Goal: Find specific page/section: Find specific page/section

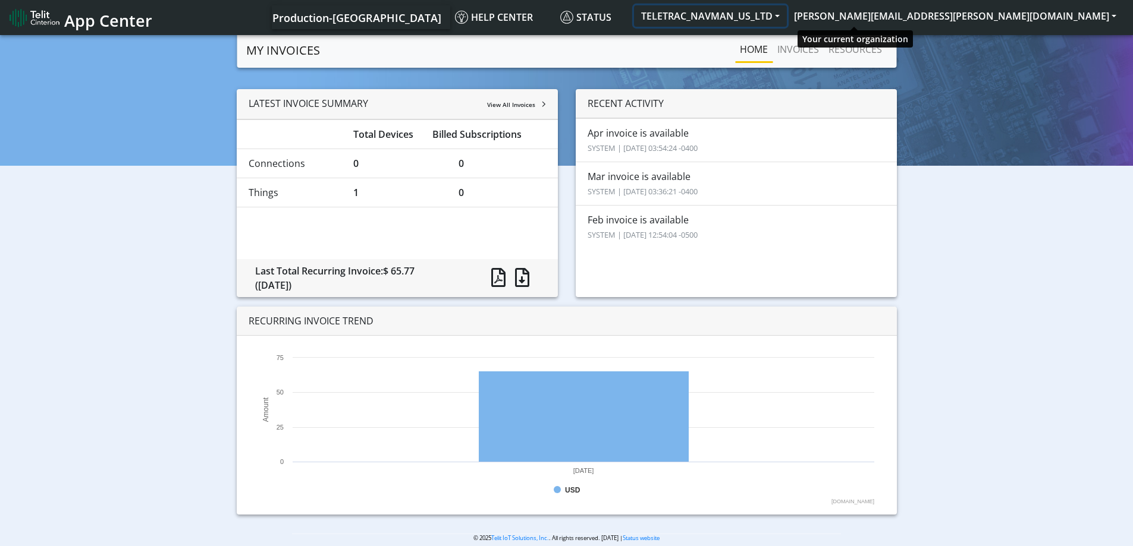
click at [787, 18] on button "TELETRAC_NAVMAN_US_LTD" at bounding box center [710, 15] width 153 height 21
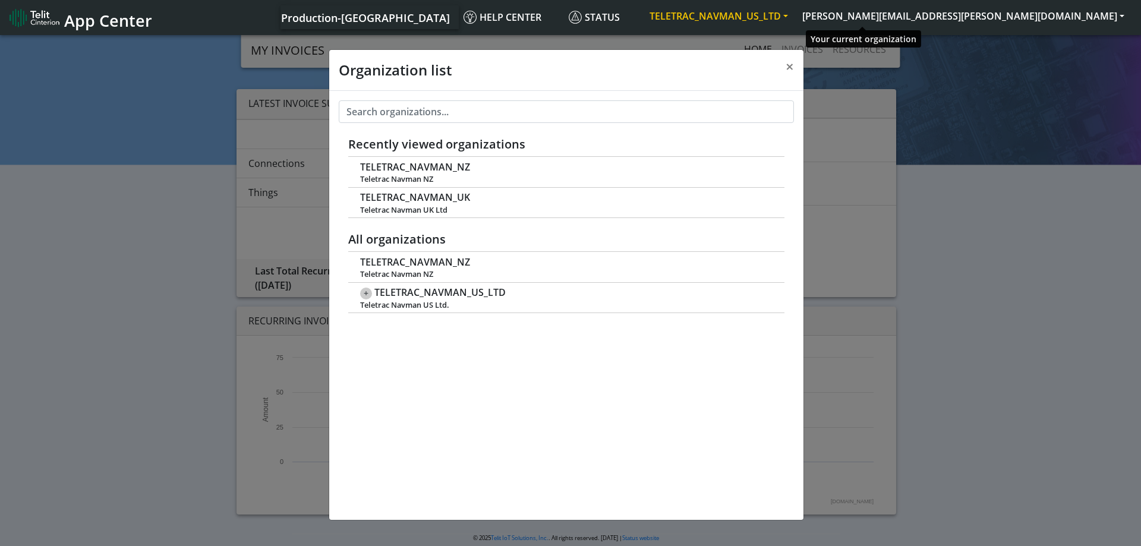
scroll to position [4, 0]
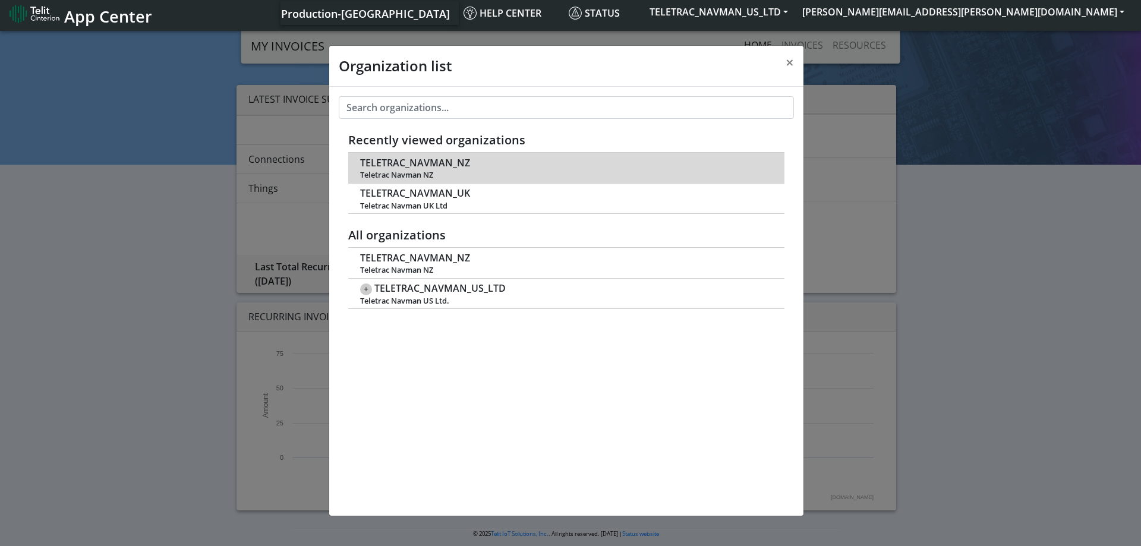
click at [480, 165] on td "TELETRAC_NAVMAN_NZ Teletrac Navman [GEOGRAPHIC_DATA]" at bounding box center [566, 168] width 436 height 30
click at [404, 166] on span "TELETRAC_NAVMAN_NZ" at bounding box center [415, 163] width 110 height 11
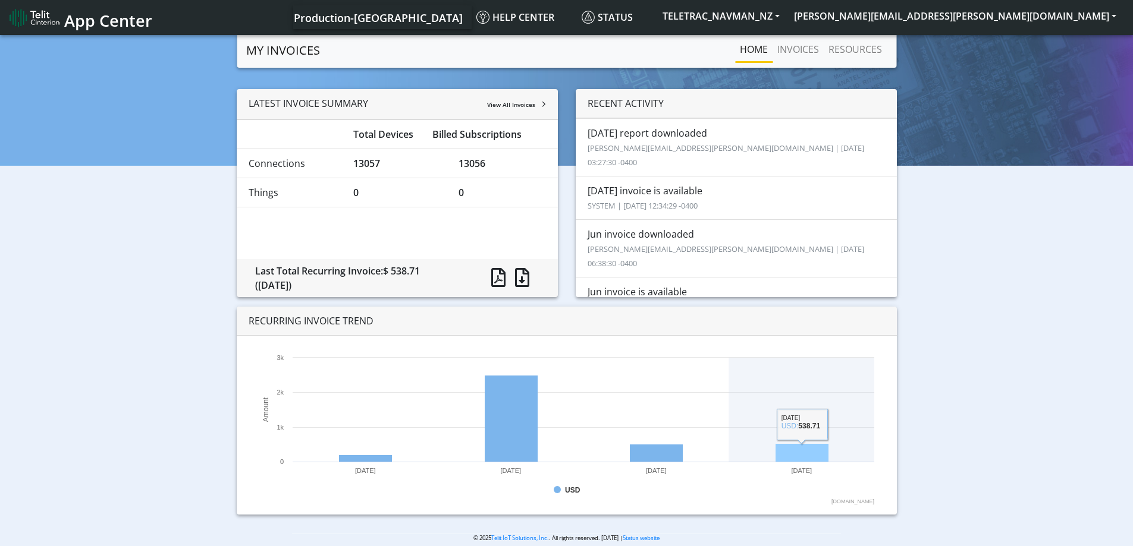
click at [806, 454] on rect at bounding box center [801, 453] width 53 height 18
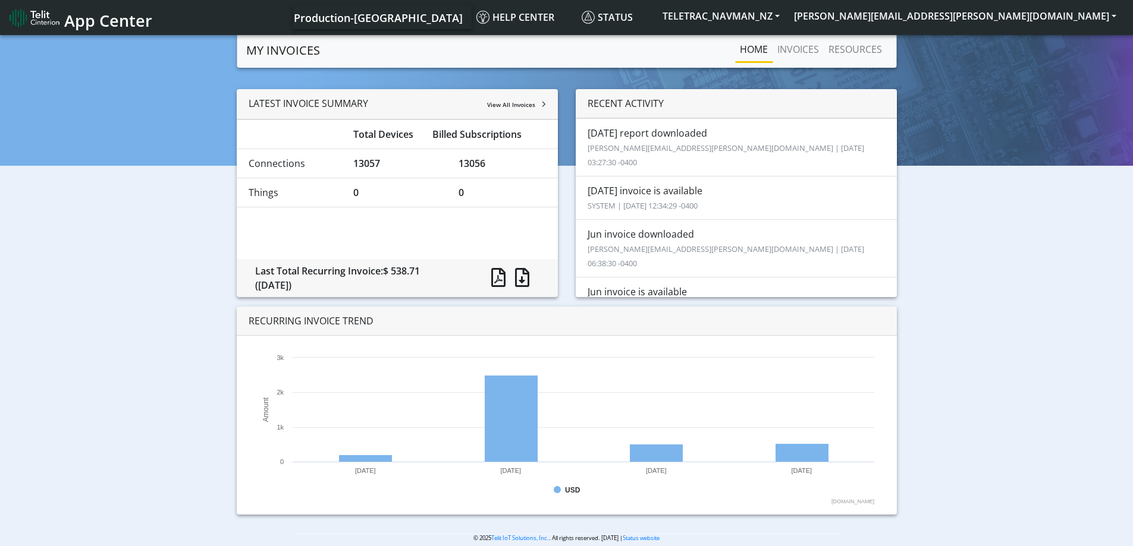
click at [651, 134] on li "Jul report downloaded thomas.kurcz@telit.com | 2025-08-20 03:27:30 -0400" at bounding box center [735, 147] width 321 height 58
click at [653, 153] on small "thomas.kurcz@telit.com | 2025-08-20 03:27:30 -0400" at bounding box center [725, 155] width 276 height 25
click at [523, 276] on span at bounding box center [522, 277] width 14 height 19
